Goal: Obtain resource: Download file/media

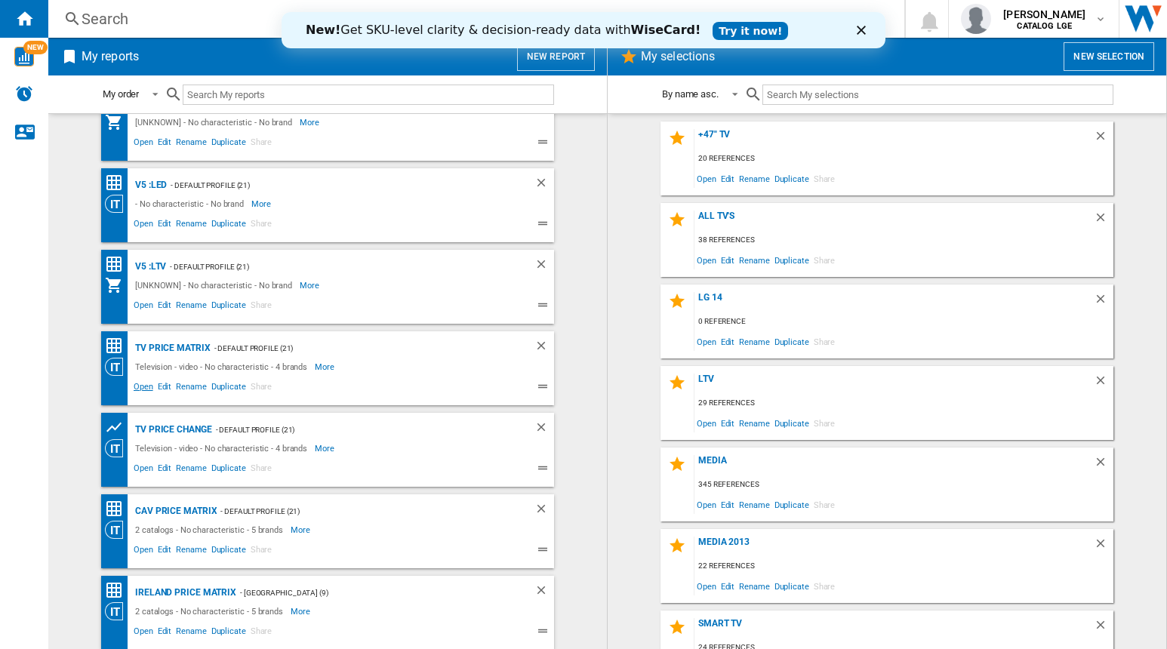
click at [140, 382] on span "Open" at bounding box center [143, 389] width 24 height 18
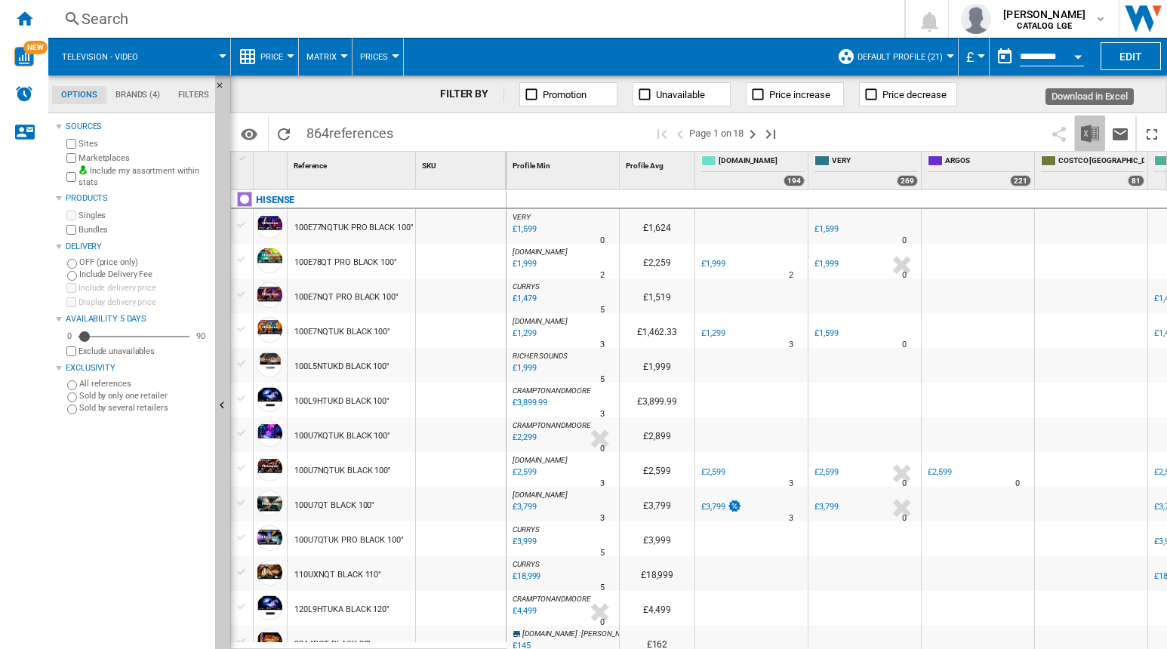
click at [1089, 134] on img "Download in Excel" at bounding box center [1090, 134] width 18 height 18
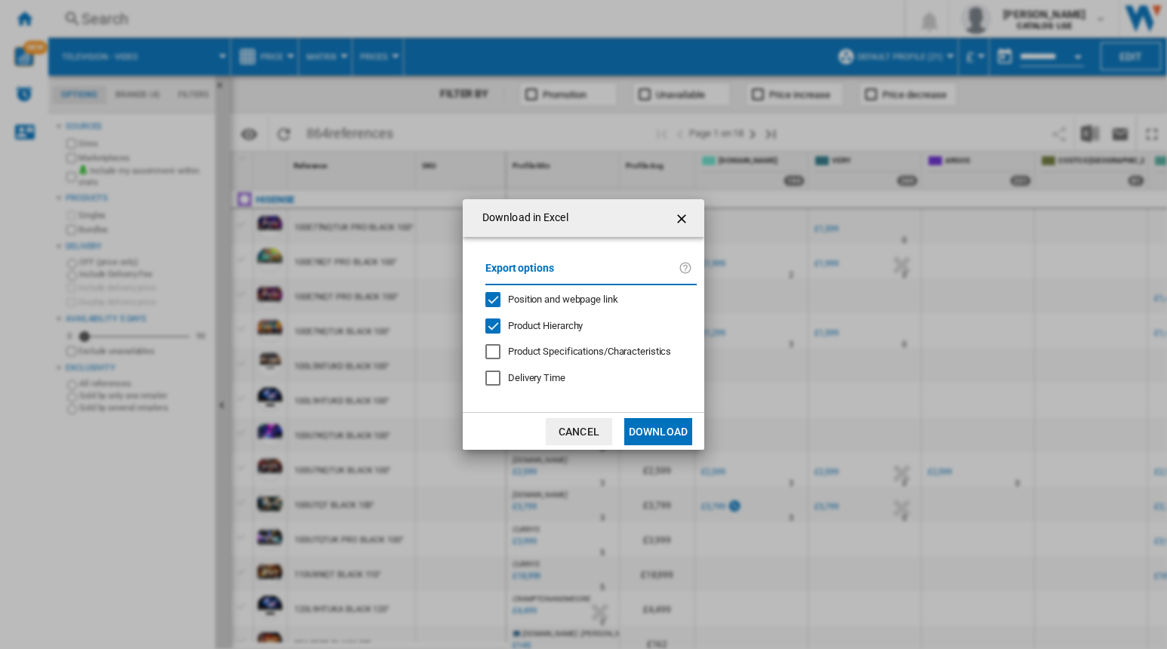
click at [497, 321] on div "Product Hierarchy" at bounding box center [492, 326] width 15 height 15
click at [490, 297] on div "Position and webpage link" at bounding box center [492, 299] width 15 height 15
click at [665, 435] on button "Download" at bounding box center [658, 431] width 68 height 27
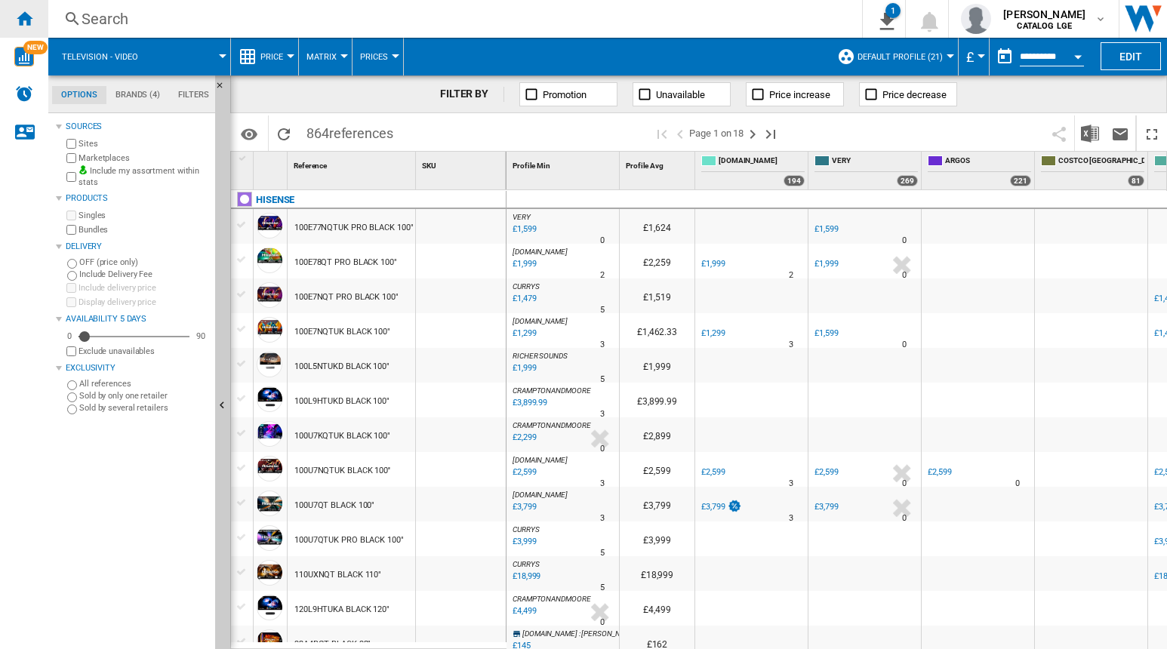
click at [26, 11] on ng-md-icon "Home" at bounding box center [24, 18] width 18 height 18
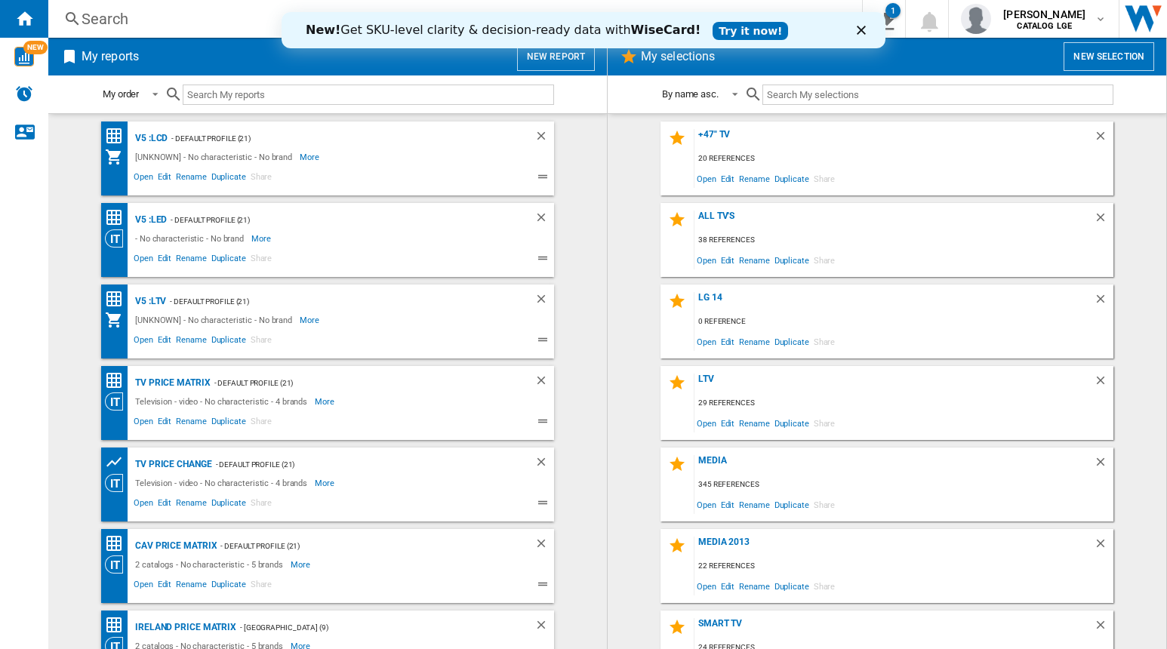
scroll to position [35, 0]
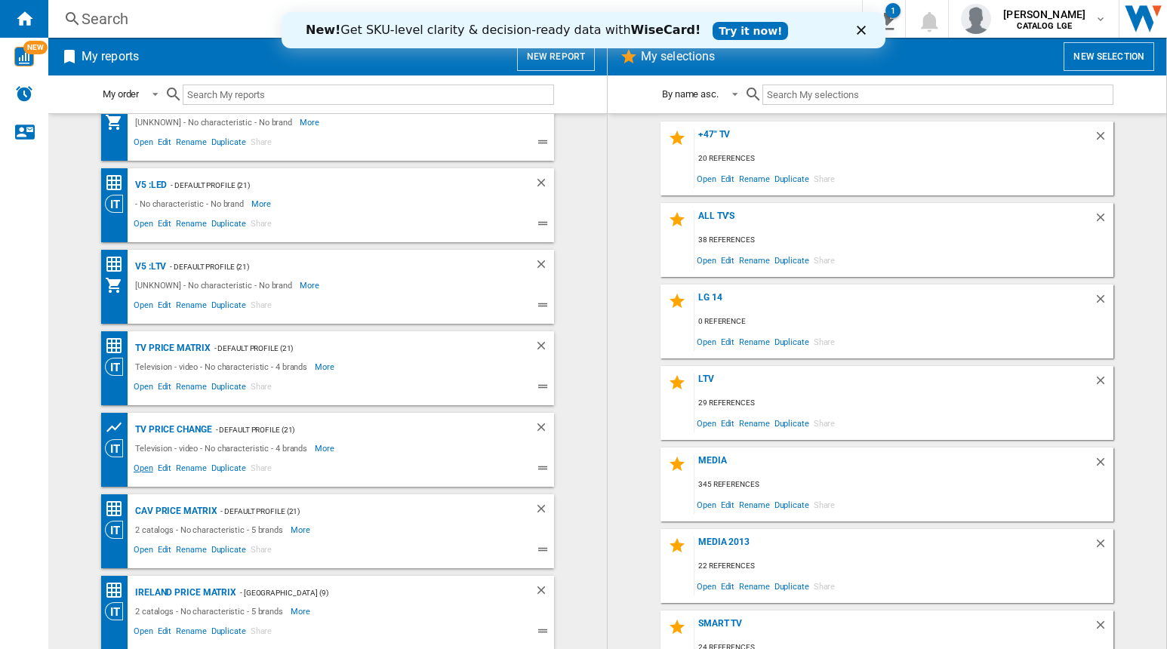
click at [142, 472] on span "Open" at bounding box center [143, 470] width 24 height 18
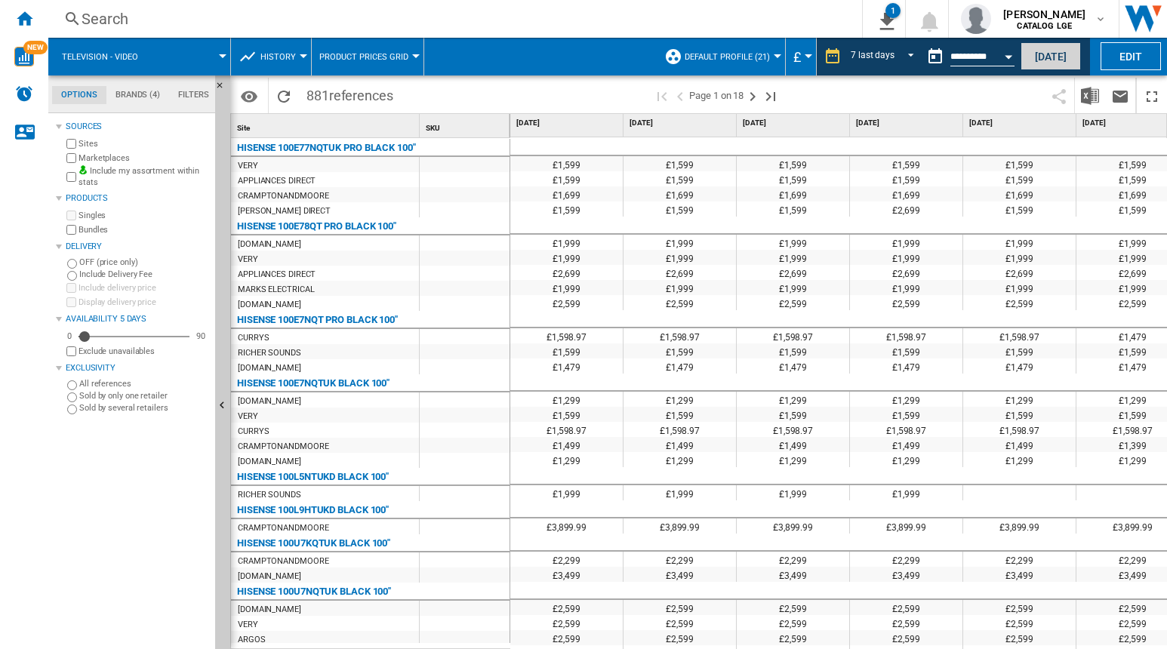
click at [1035, 55] on button "[DATE]" at bounding box center [1051, 56] width 60 height 28
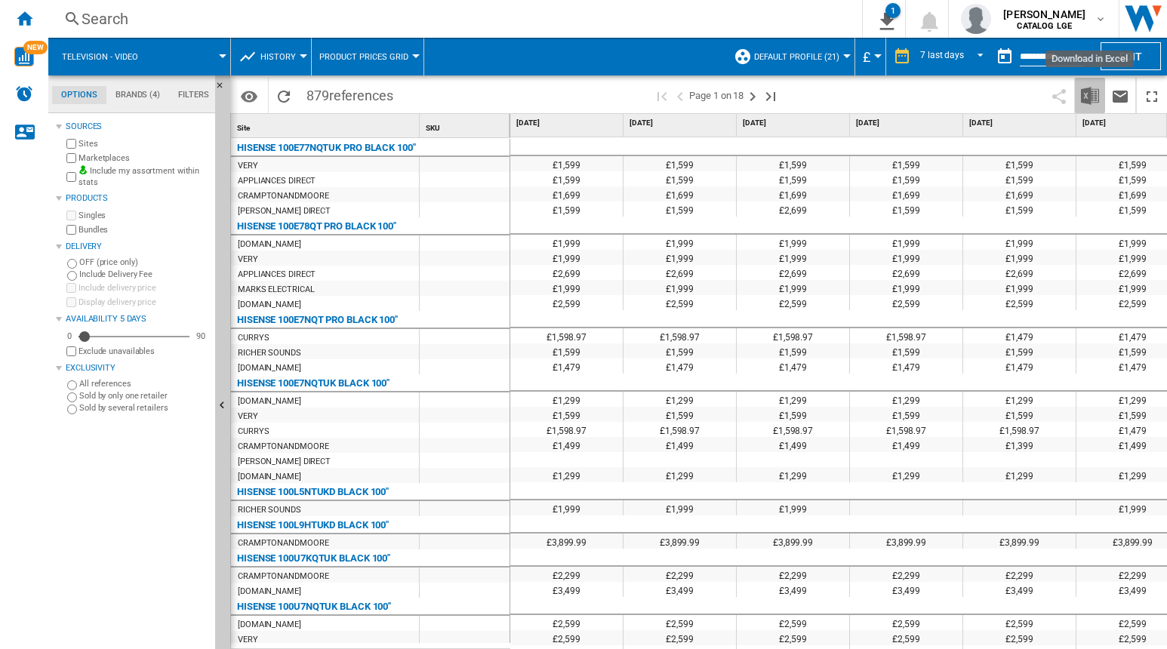
click at [1089, 96] on img "Download in Excel" at bounding box center [1090, 96] width 18 height 18
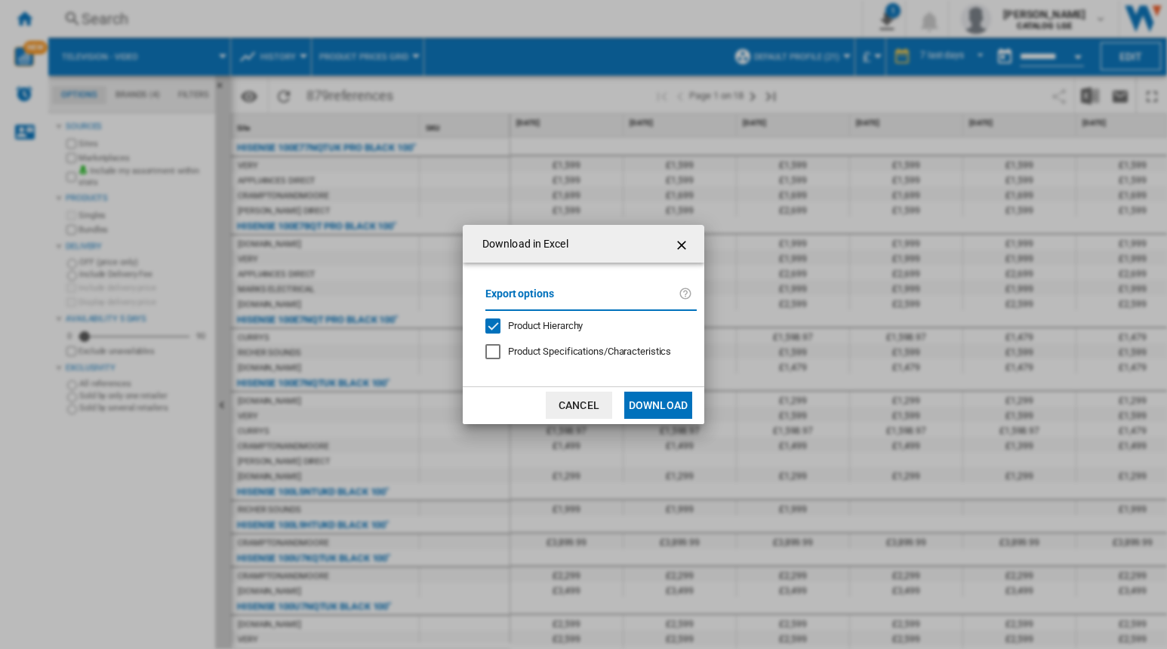
click at [492, 330] on div "Product Hierarchy" at bounding box center [492, 326] width 15 height 15
click at [649, 397] on button "Download" at bounding box center [658, 405] width 68 height 27
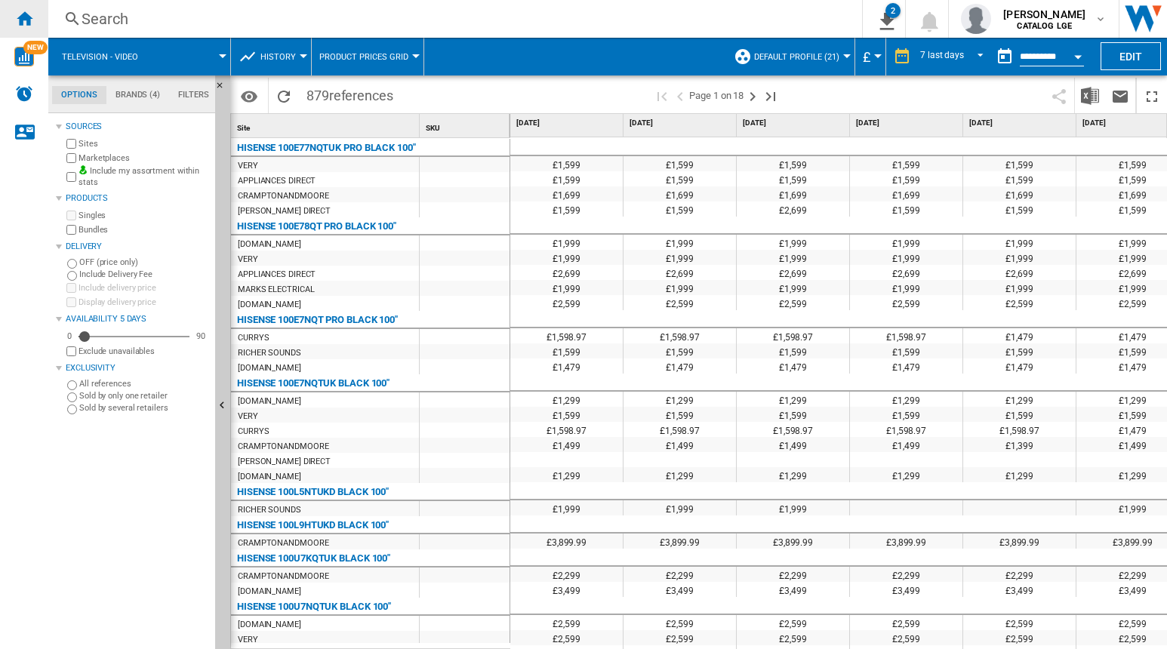
click at [30, 14] on ng-md-icon "Home" at bounding box center [24, 18] width 18 height 18
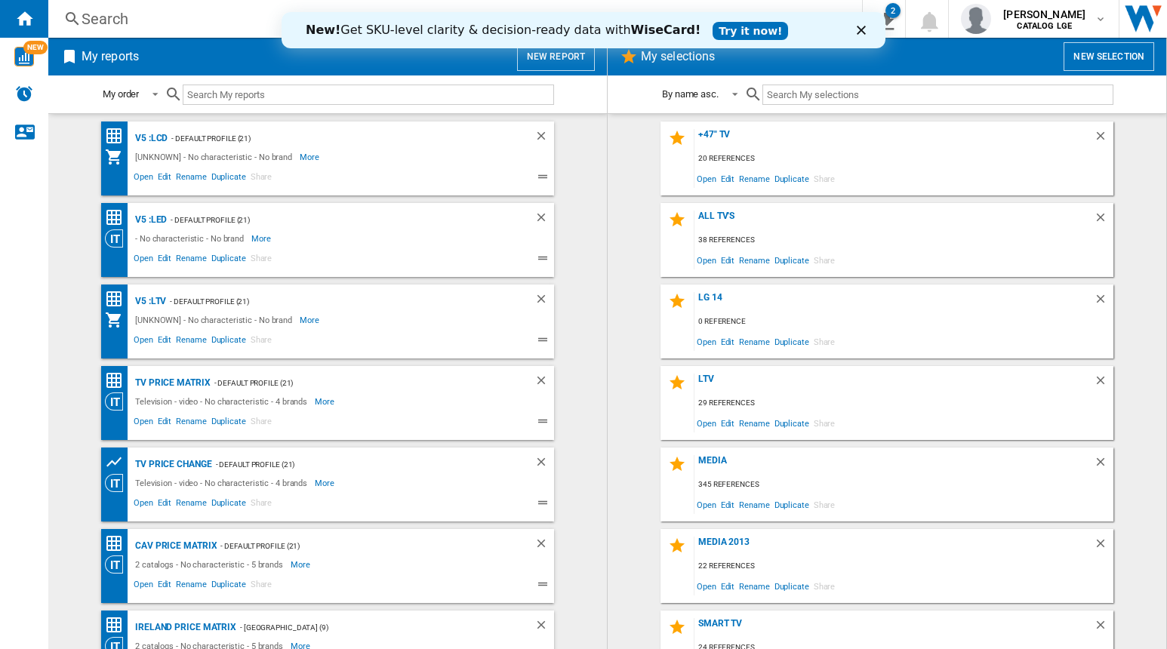
scroll to position [35, 0]
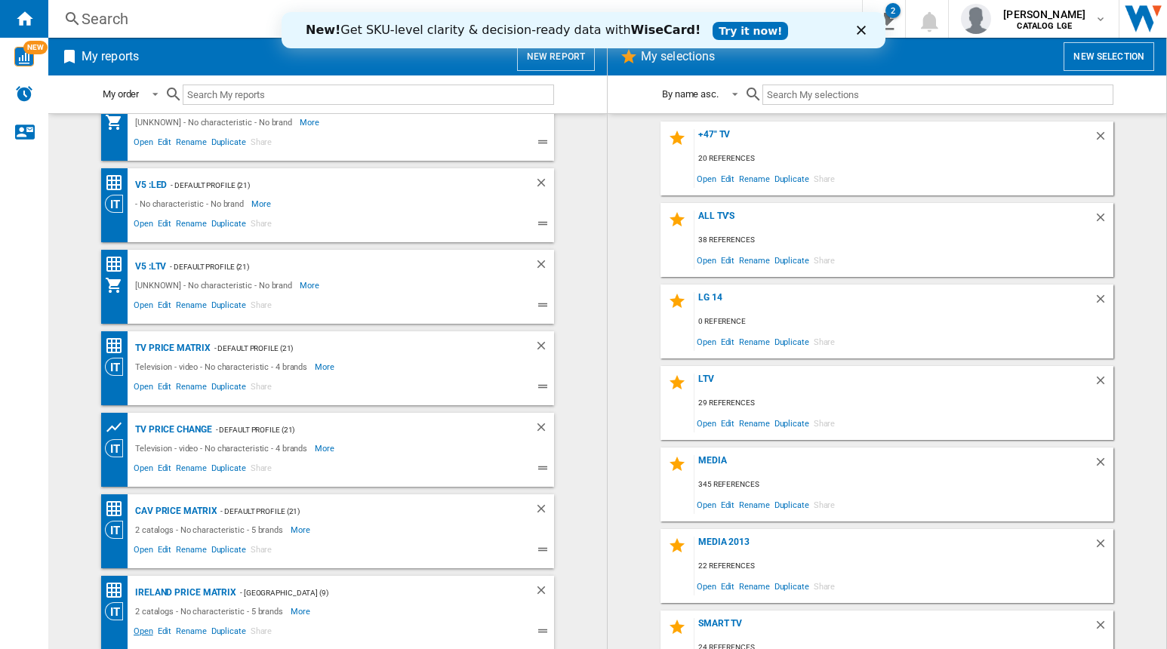
click at [136, 634] on span "Open" at bounding box center [143, 633] width 24 height 18
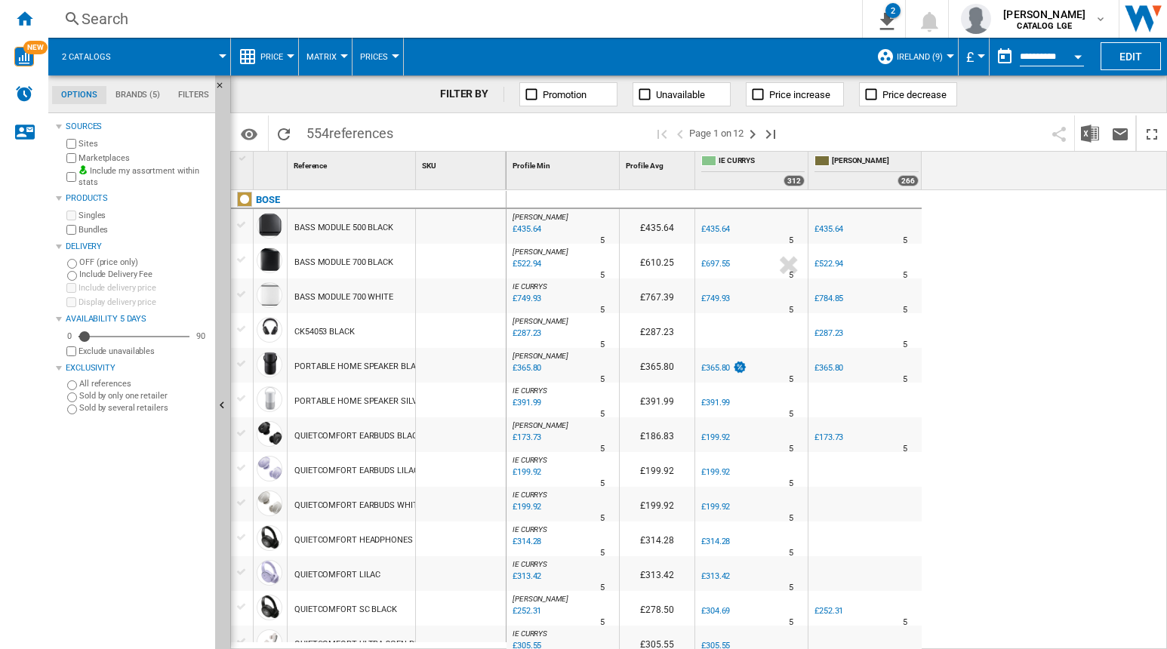
click at [978, 55] on div "Currency" at bounding box center [982, 56] width 8 height 4
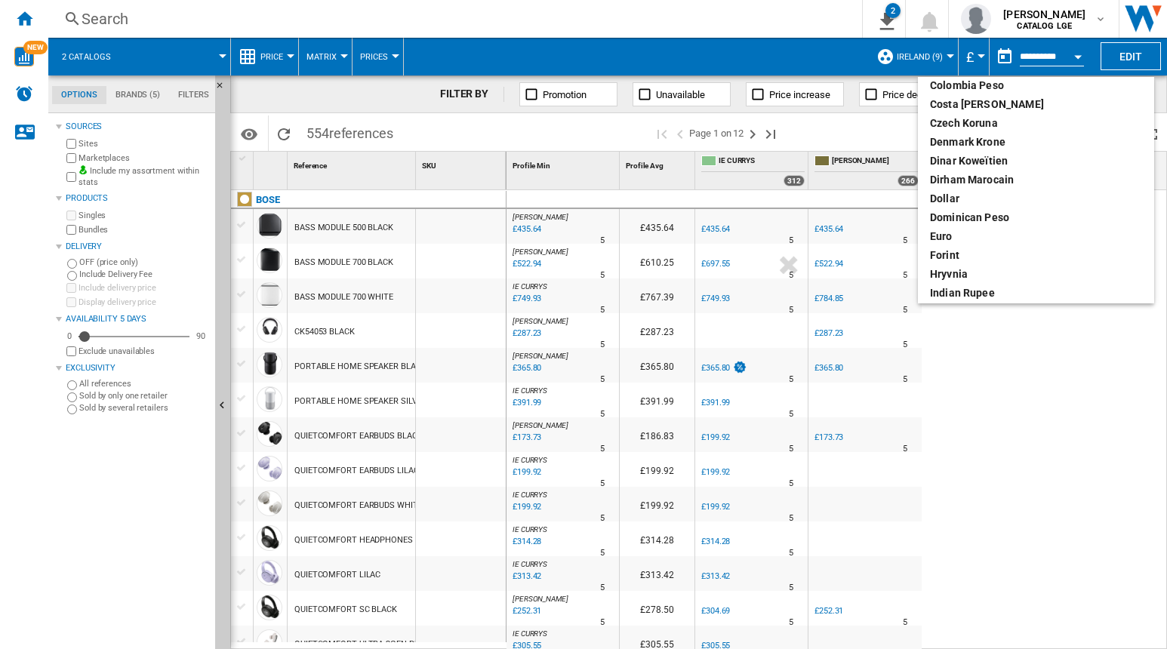
scroll to position [142, 0]
click at [965, 232] on div "euro" at bounding box center [1036, 233] width 212 height 15
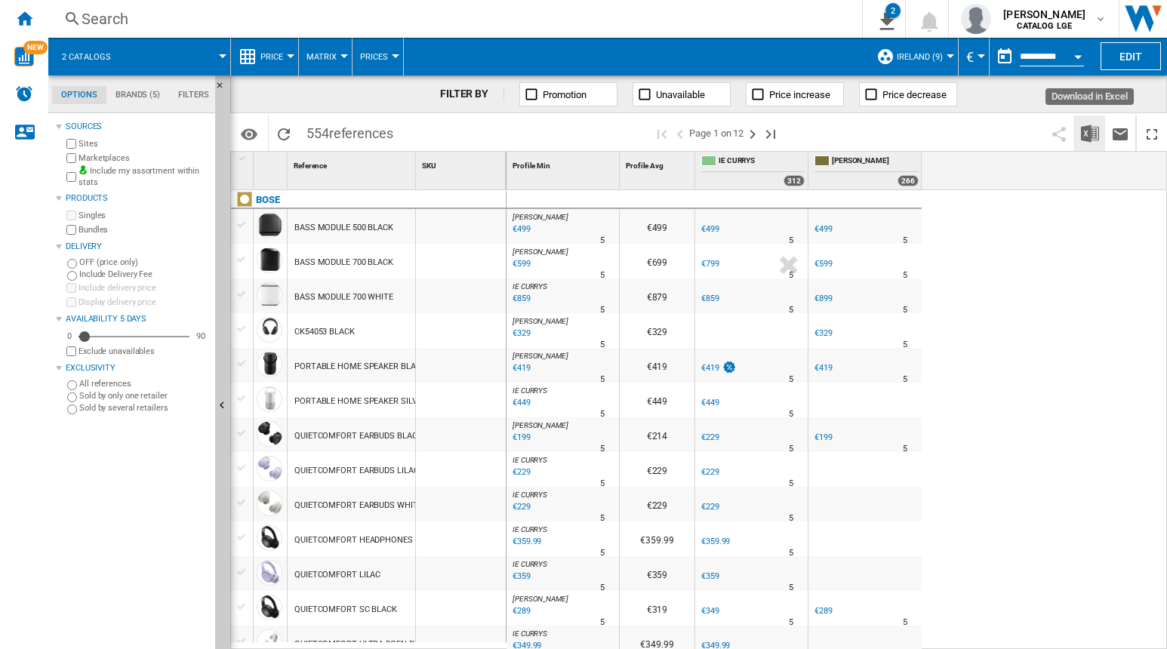
click at [1092, 134] on img "Download in Excel" at bounding box center [1090, 134] width 18 height 18
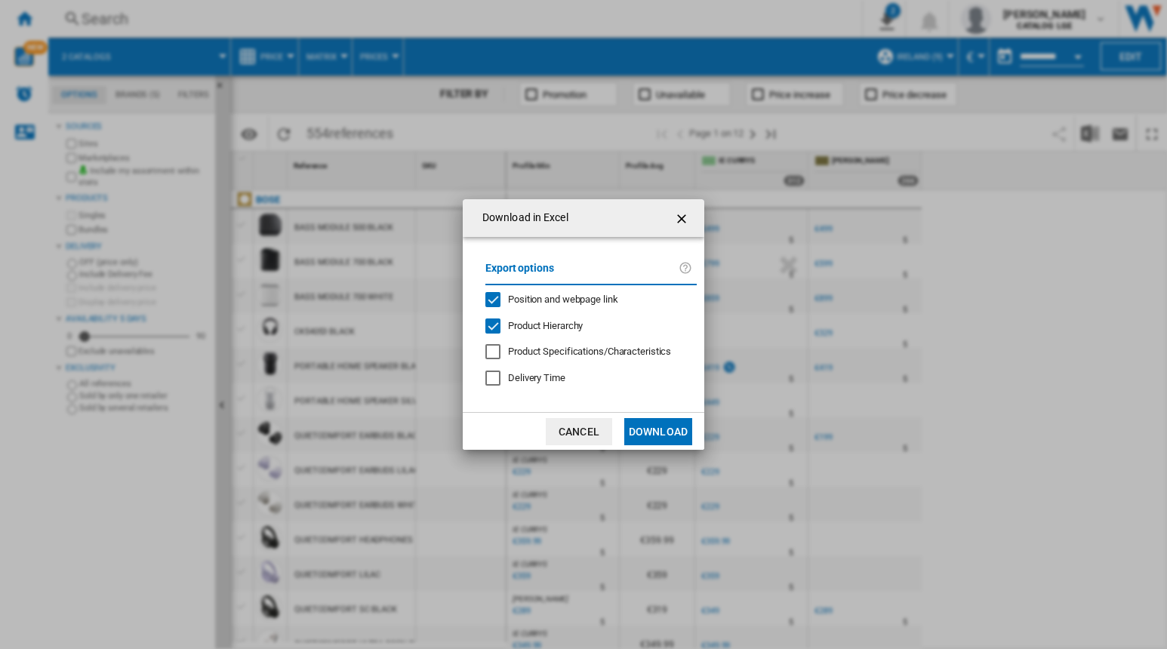
click at [500, 328] on div "Product Hierarchy" at bounding box center [492, 326] width 15 height 15
click at [488, 303] on div "Position and webpage link" at bounding box center [492, 299] width 15 height 15
click at [489, 303] on div "Position and webpage link" at bounding box center [492, 299] width 15 height 15
drag, startPoint x: 495, startPoint y: 297, endPoint x: 506, endPoint y: 301, distance: 11.2
click at [495, 297] on div "Position and webpage link" at bounding box center [492, 299] width 15 height 15
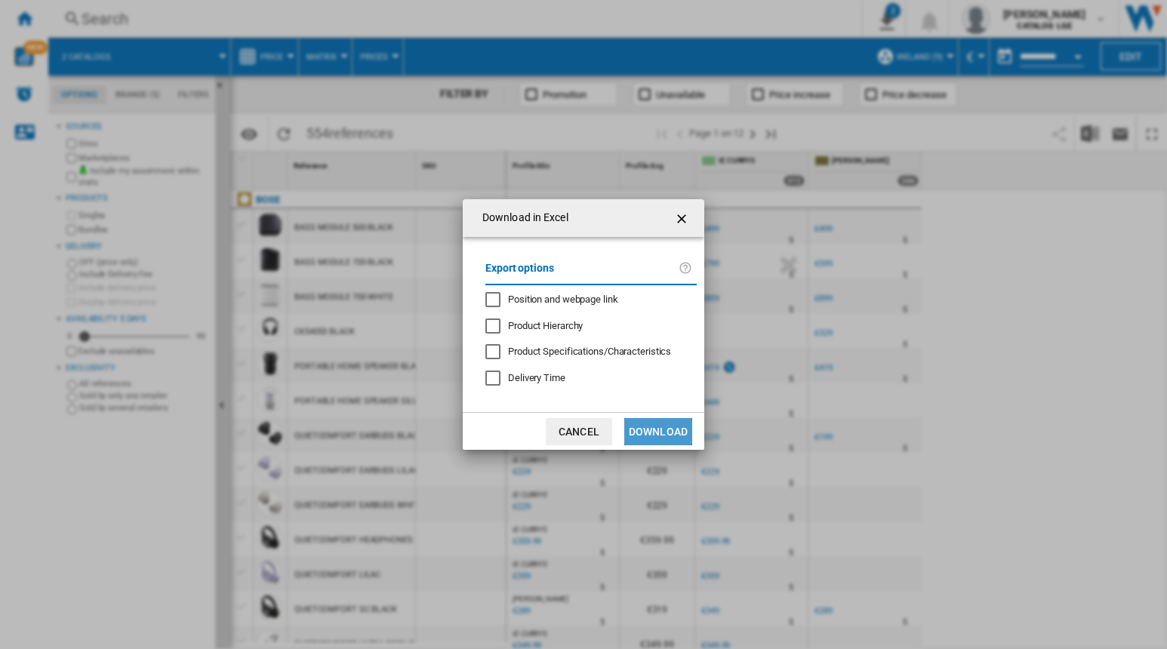
click at [656, 427] on button "Download" at bounding box center [658, 431] width 68 height 27
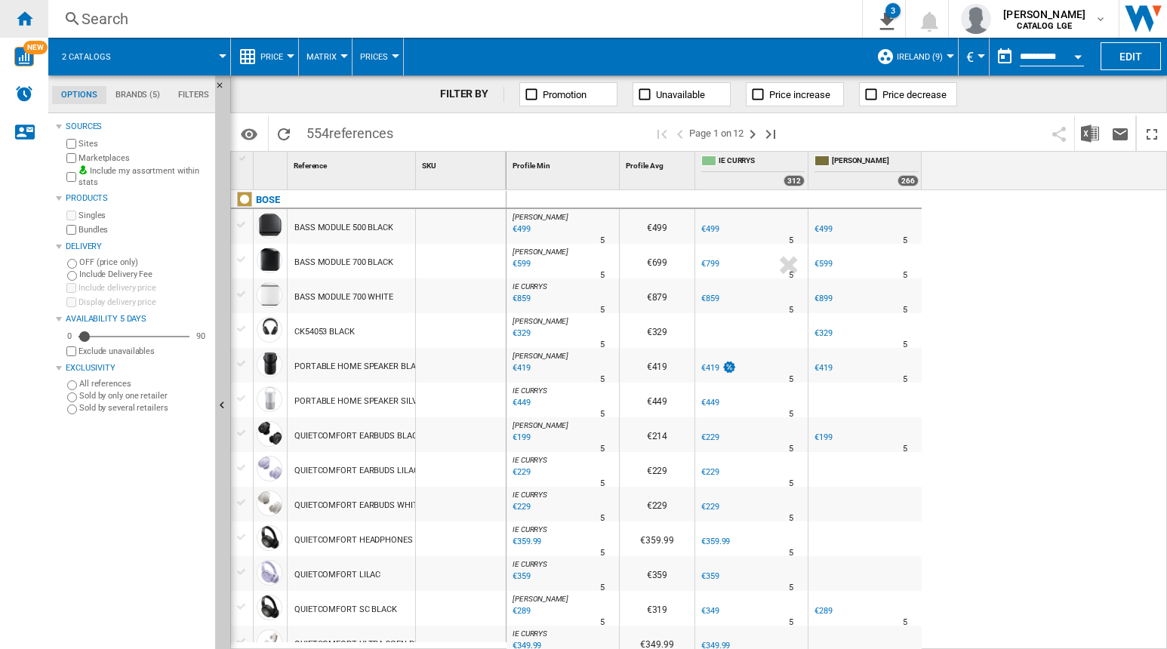
click at [29, 9] on ng-md-icon "Home" at bounding box center [24, 18] width 18 height 18
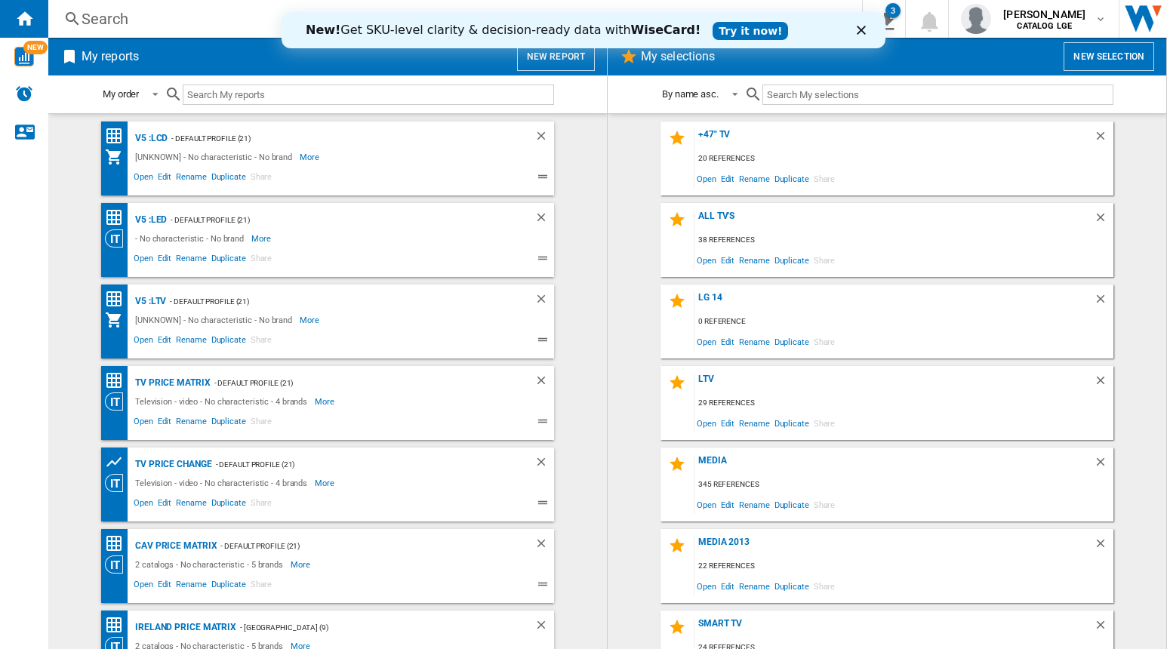
scroll to position [35, 0]
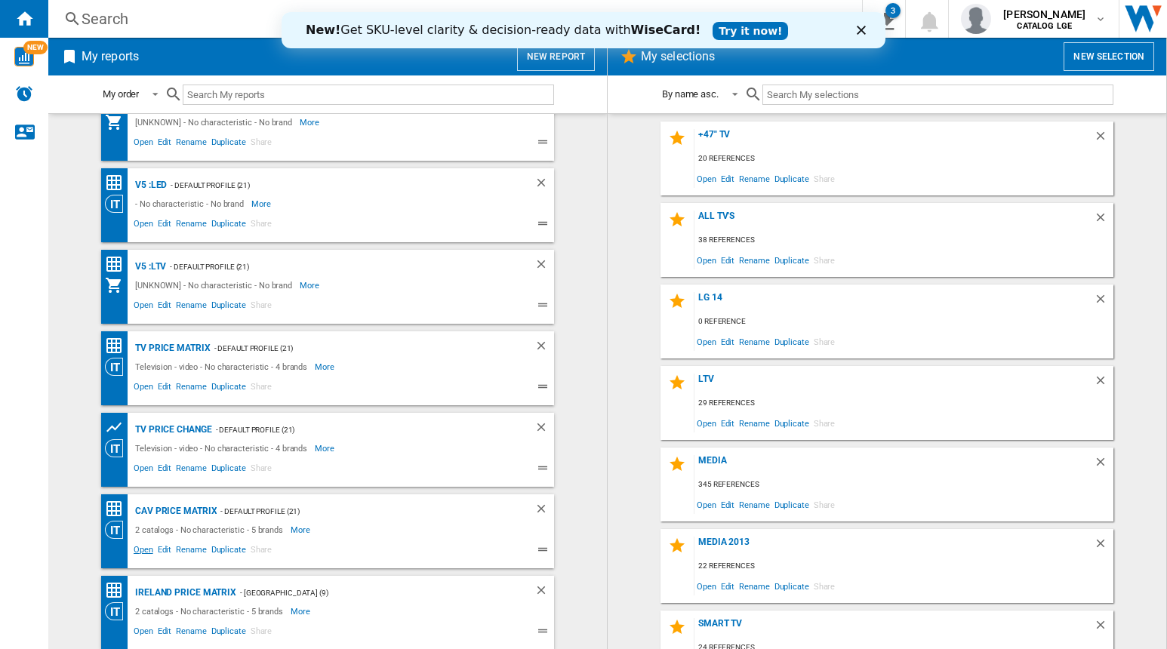
click at [141, 552] on span "Open" at bounding box center [143, 552] width 24 height 18
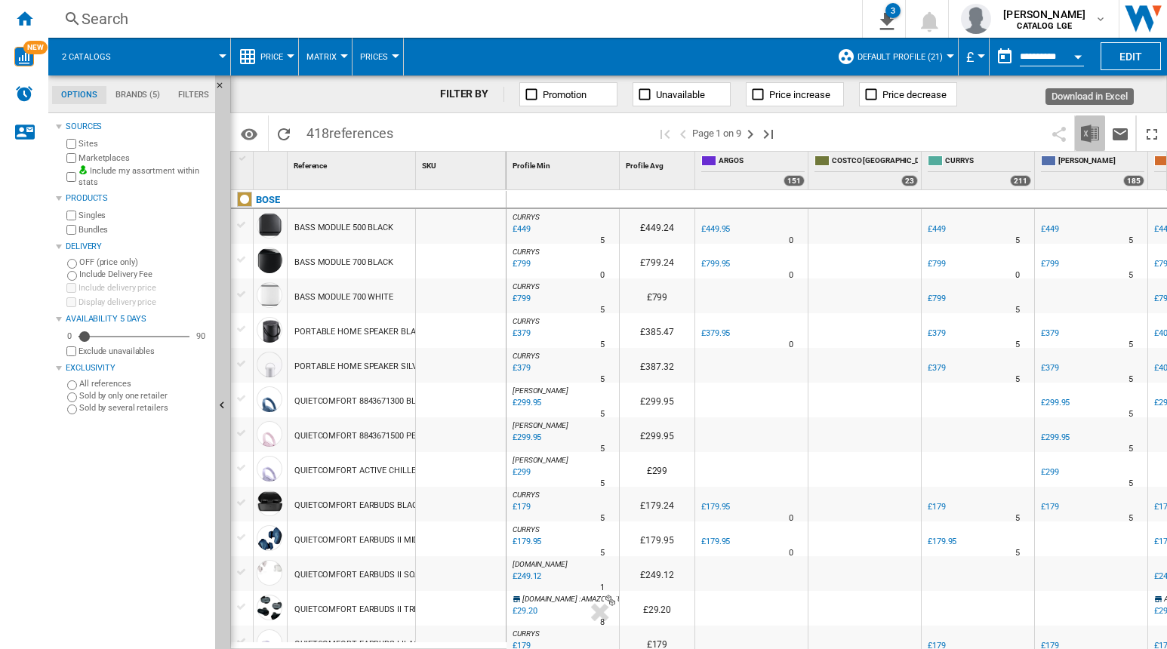
click at [1095, 134] on img "Download in Excel" at bounding box center [1090, 134] width 18 height 18
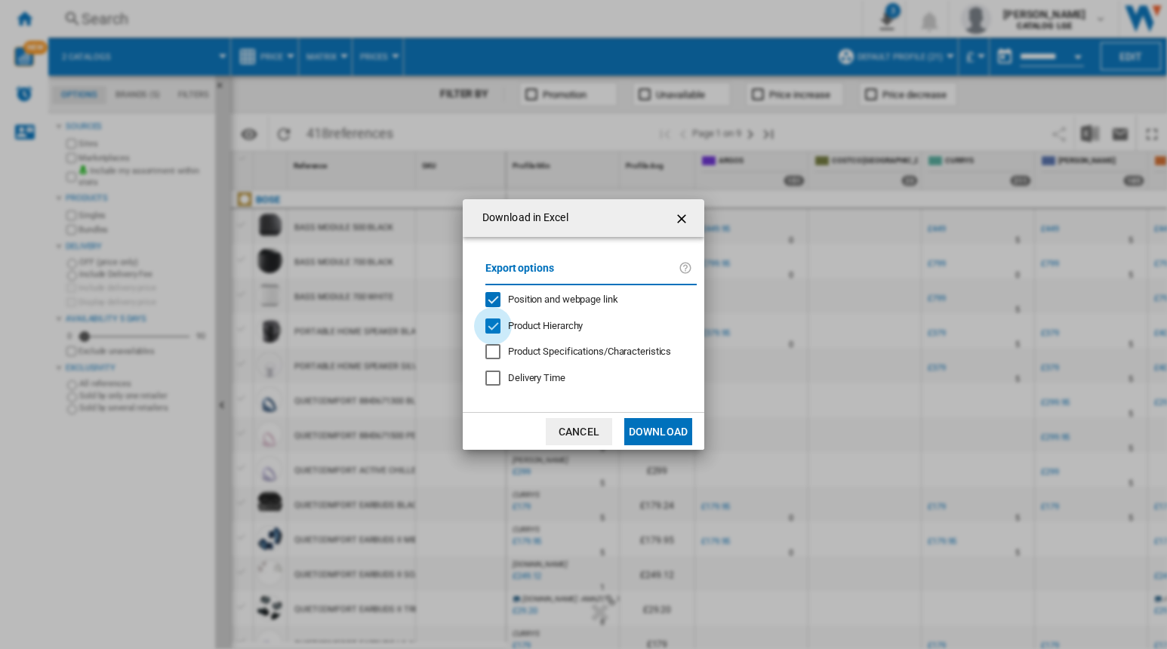
drag, startPoint x: 498, startPoint y: 327, endPoint x: 493, endPoint y: 315, distance: 12.9
click at [497, 327] on div "Product Hierarchy" at bounding box center [492, 326] width 15 height 15
click at [491, 299] on div "Position and webpage link" at bounding box center [492, 299] width 15 height 15
click at [492, 300] on div "Position and webpage link" at bounding box center [492, 299] width 15 height 15
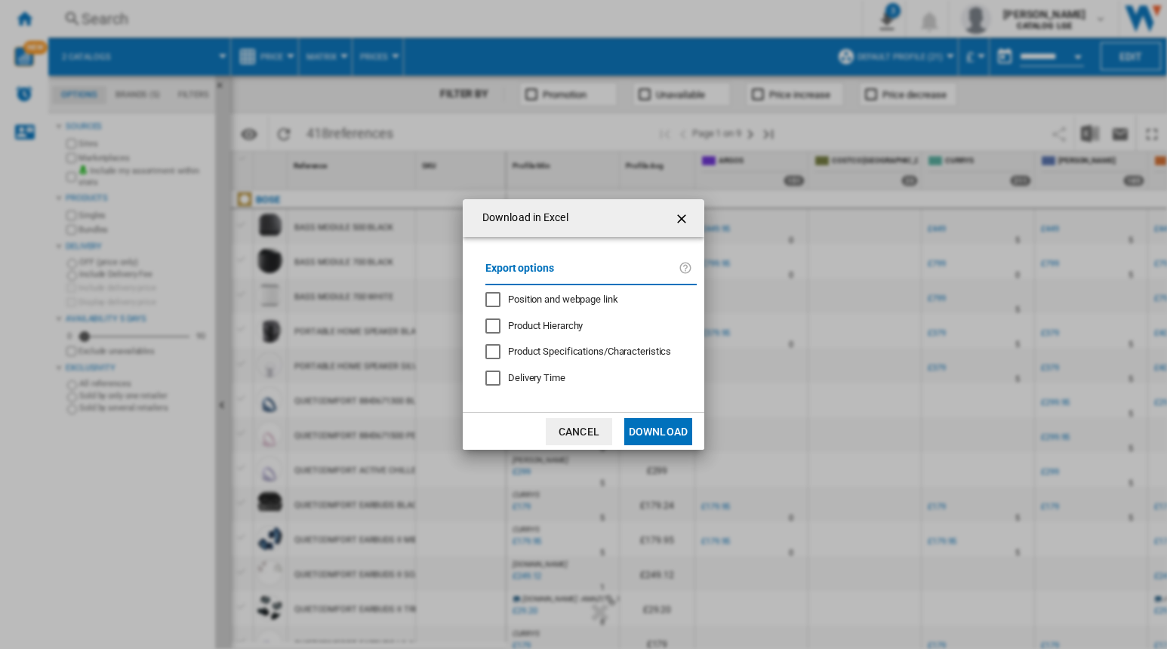
click at [667, 428] on button "Download" at bounding box center [658, 431] width 68 height 27
